Goal: Information Seeking & Learning: Check status

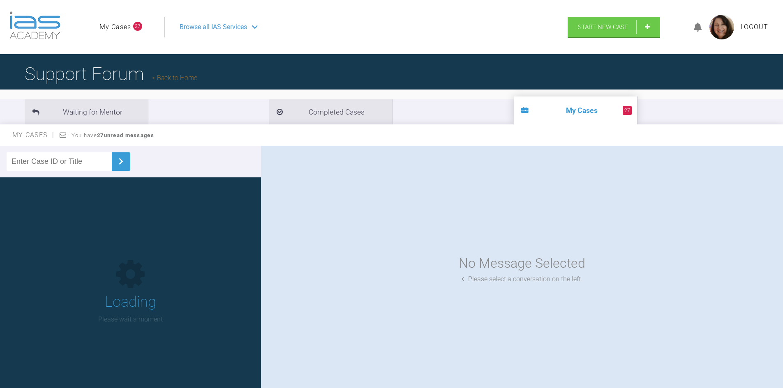
click at [52, 162] on input "text" at bounding box center [59, 161] width 105 height 18
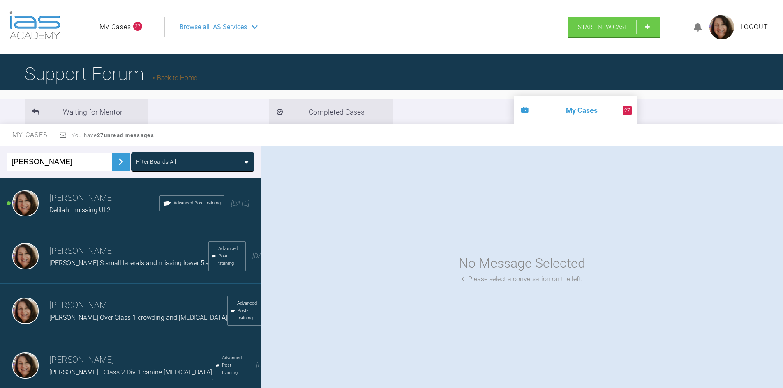
type input "[PERSON_NAME]"
click at [116, 162] on img at bounding box center [120, 161] width 13 height 13
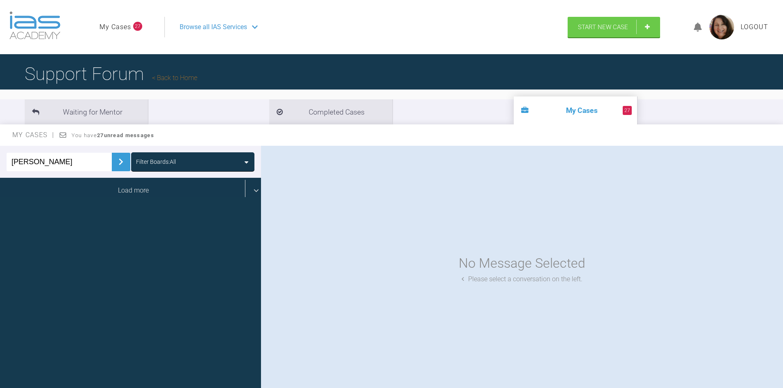
click at [130, 192] on div "Load more" at bounding box center [133, 190] width 267 height 25
click at [138, 192] on div "Load more" at bounding box center [133, 190] width 267 height 25
click at [122, 186] on div "Load more" at bounding box center [133, 190] width 267 height 25
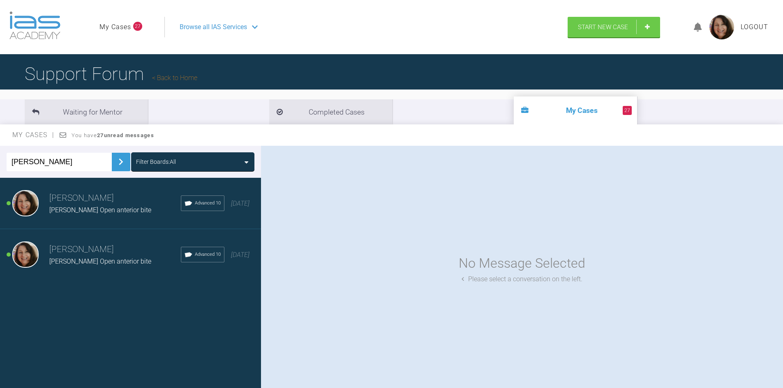
click at [82, 208] on span "[PERSON_NAME] Open anterior bite" at bounding box center [100, 210] width 102 height 8
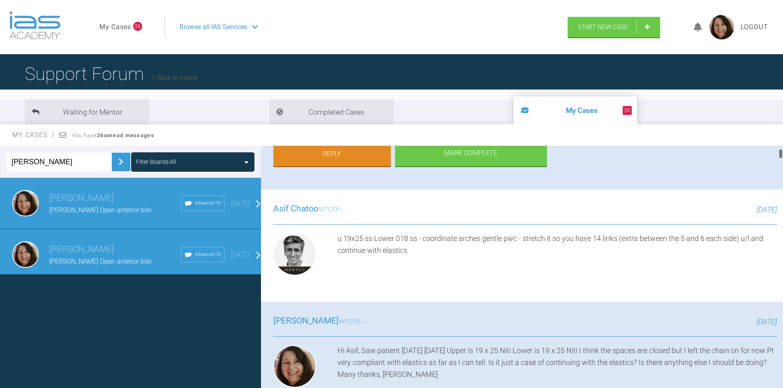
scroll to position [175, 0]
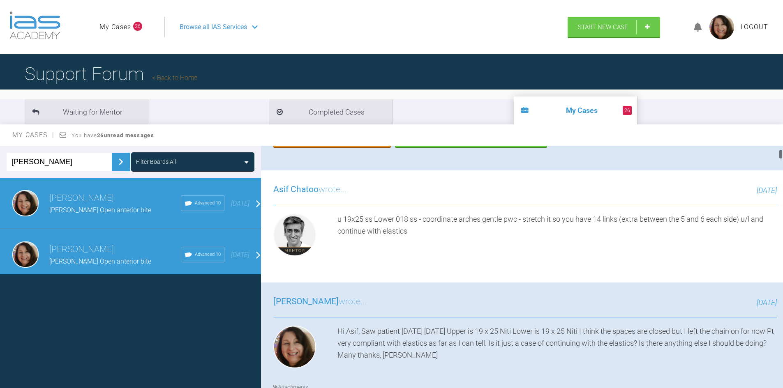
click at [783, 152] on div at bounding box center [780, 269] width 5 height 246
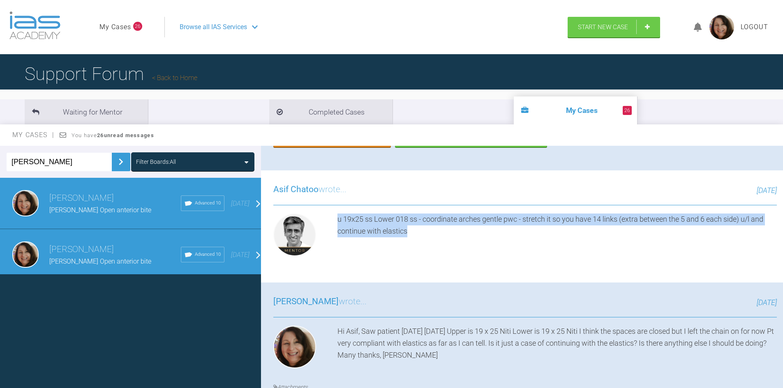
drag, startPoint x: 337, startPoint y: 218, endPoint x: 412, endPoint y: 233, distance: 76.2
click at [412, 233] on div "u 19x25 ss Lower 018 ss - coordinate arches gentle pwc - stretch it so you have…" at bounding box center [556, 237] width 439 height 46
copy div "u 19x25 ss Lower 018 ss - coordinate arches gentle pwc - stretch it so you have…"
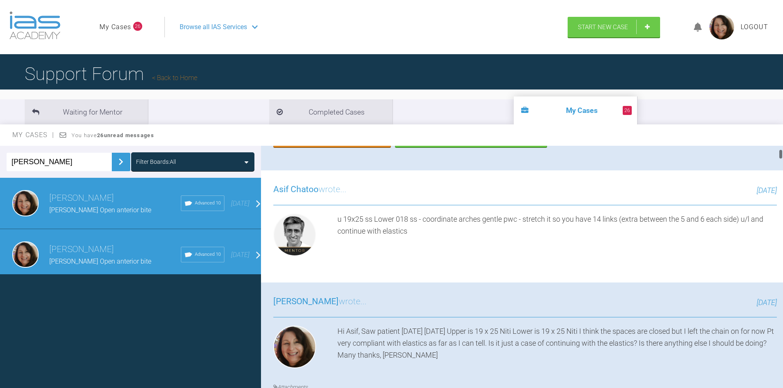
click at [501, 195] on div "[DATE]" at bounding box center [561, 191] width 430 height 12
